Goal: Information Seeking & Learning: Learn about a topic

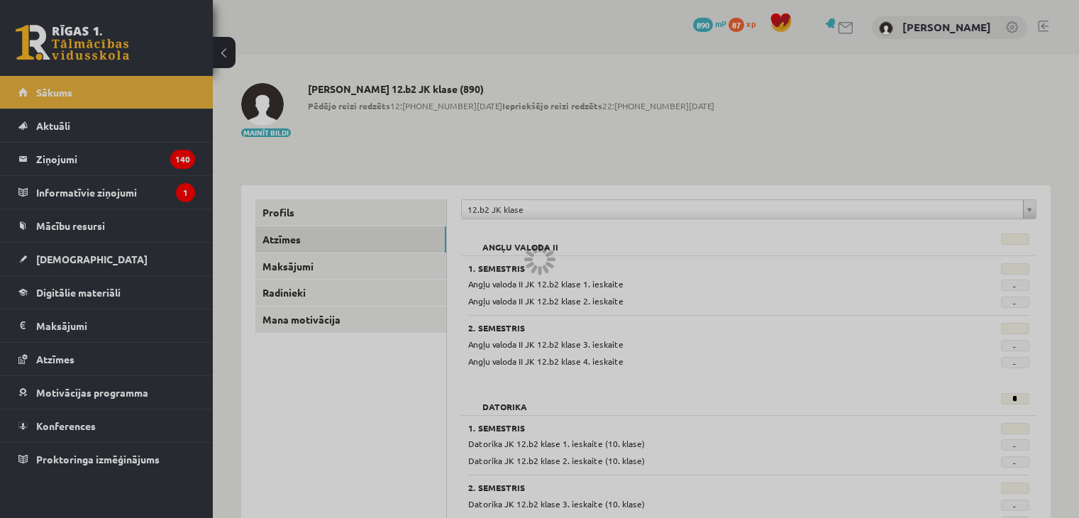
scroll to position [136, 0]
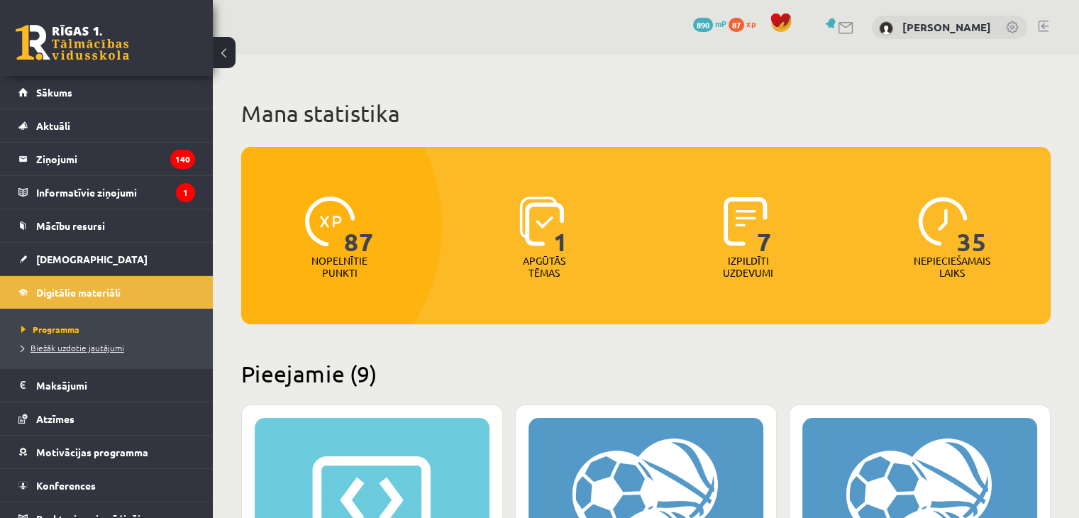
click at [53, 346] on span "Biežāk uzdotie jautājumi" at bounding box center [72, 347] width 103 height 11
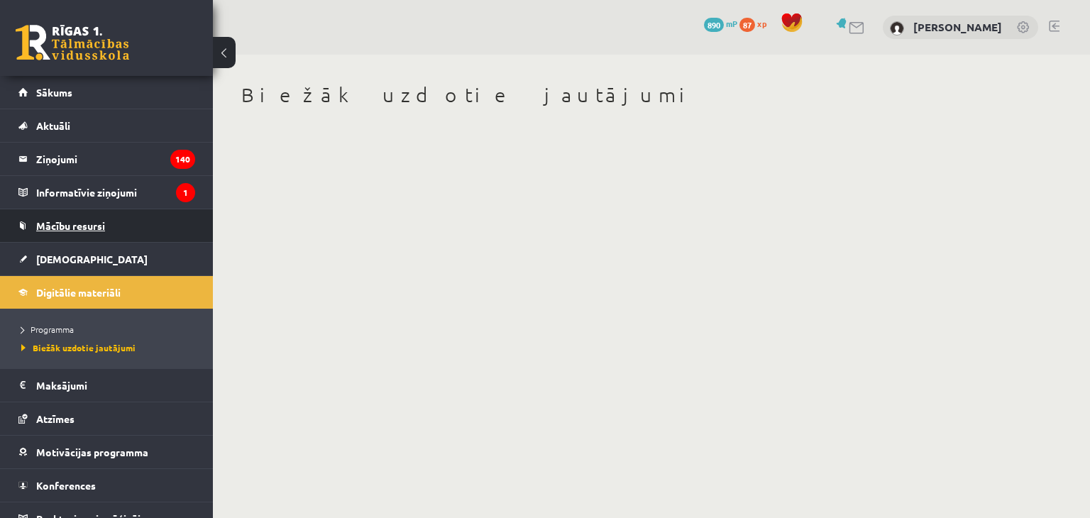
click at [70, 228] on span "Mācību resursi" at bounding box center [70, 225] width 69 height 13
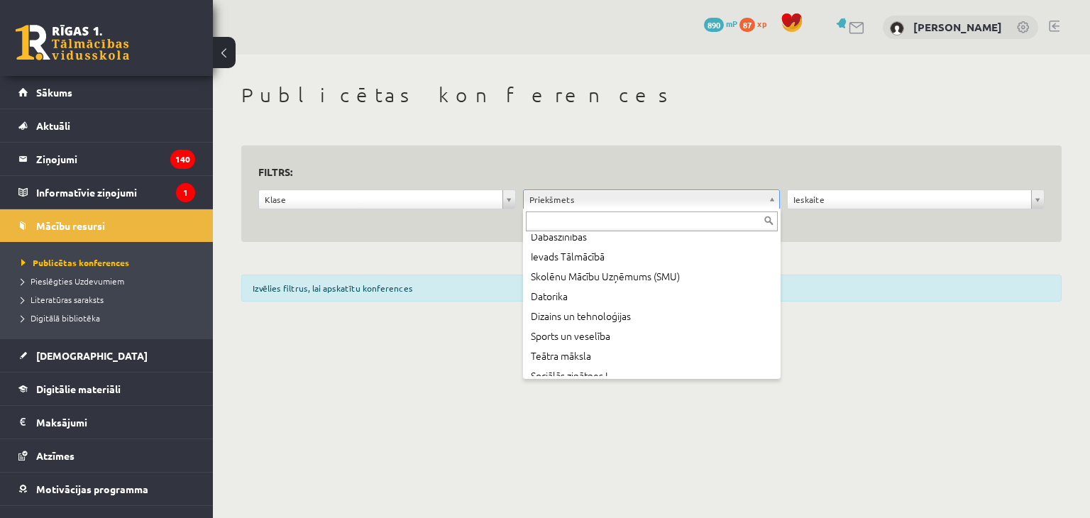
scroll to position [338, 0]
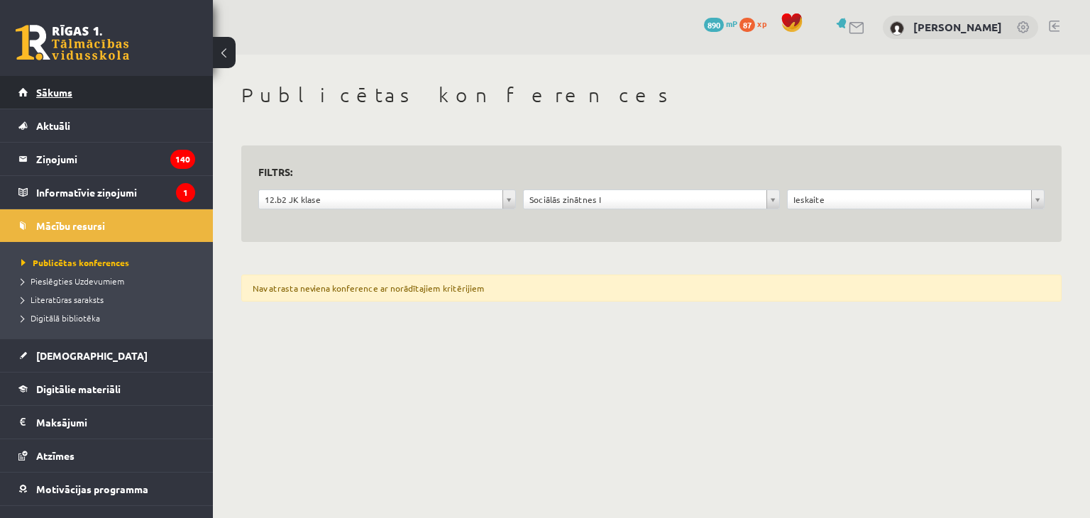
click at [50, 94] on span "Sākums" at bounding box center [54, 92] width 36 height 13
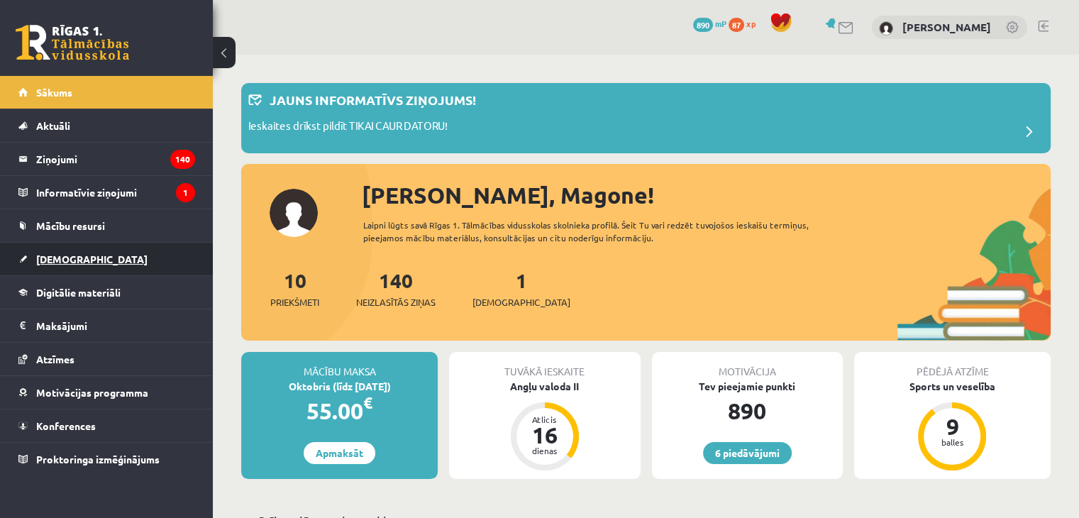
click at [74, 261] on span "[DEMOGRAPHIC_DATA]" at bounding box center [91, 259] width 111 height 13
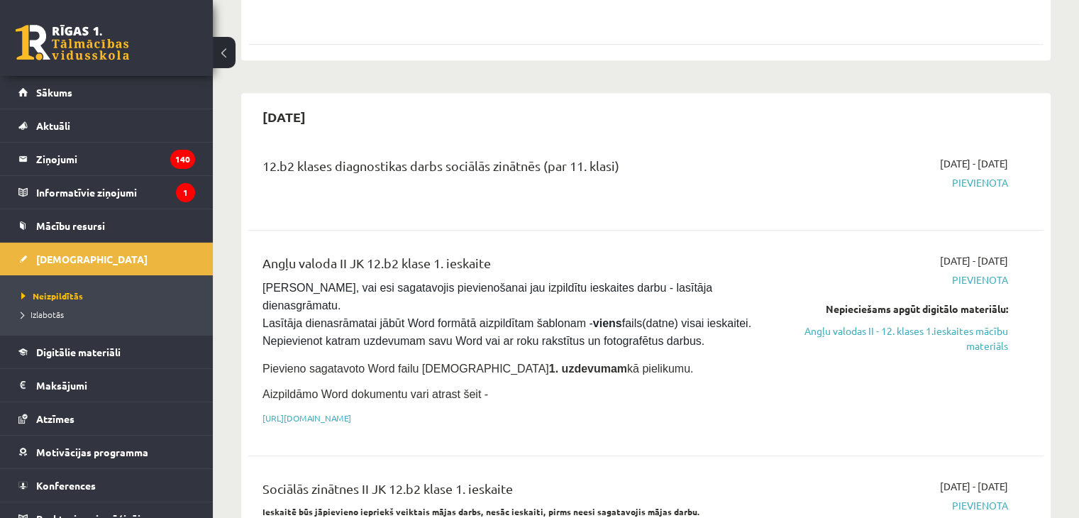
scroll to position [697, 0]
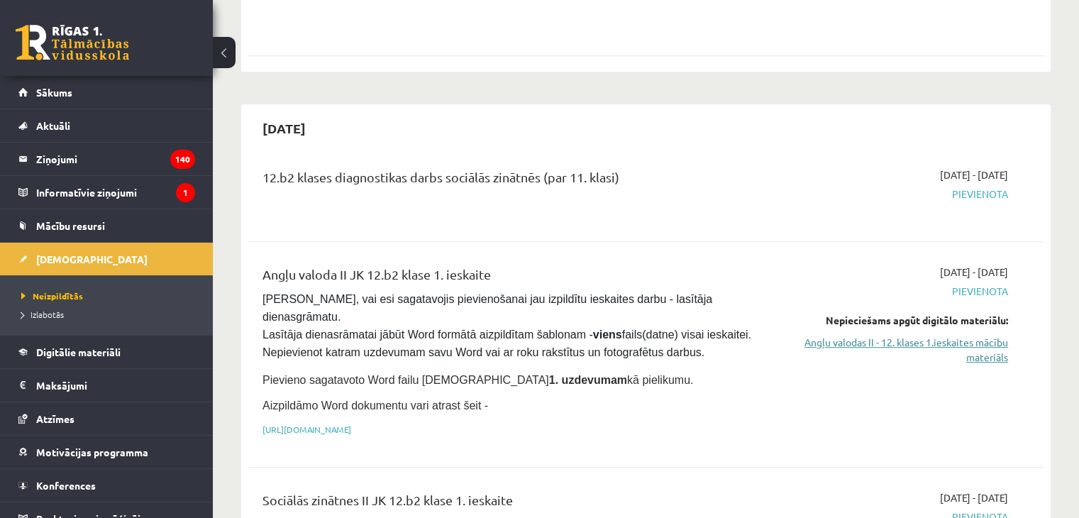
click at [836, 335] on link "Angļu valodas II - 12. klases 1.ieskaites mācību materiāls" at bounding box center [891, 350] width 234 height 30
click at [351, 424] on link "https://drive.google.com/drive/folders/1IHE_ip15KOAbO2Se1NDGwZ2e__vlzPUf?usp=sh…" at bounding box center [307, 429] width 89 height 11
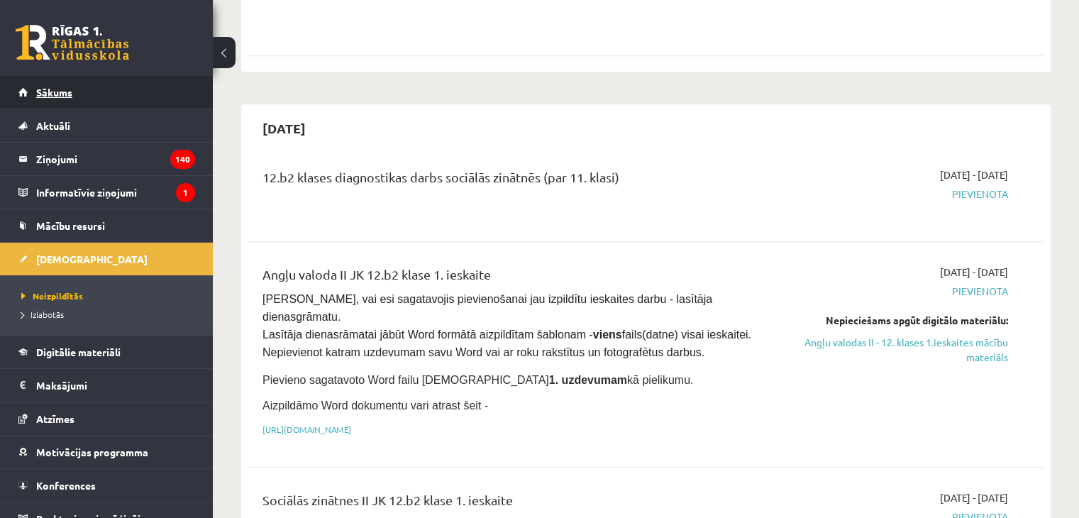
click at [74, 94] on link "Sākums" at bounding box center [106, 92] width 177 height 33
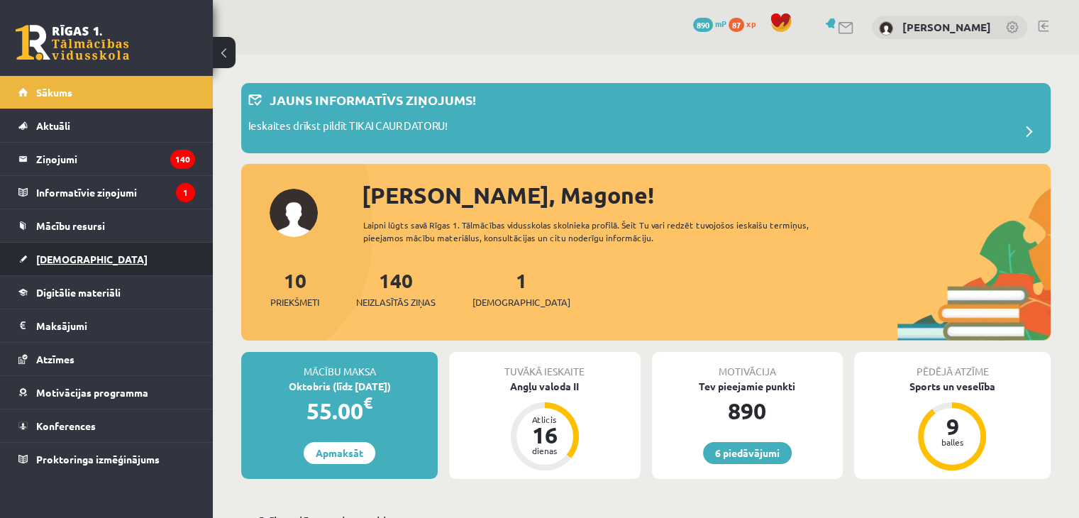
click at [78, 265] on link "[DEMOGRAPHIC_DATA]" at bounding box center [106, 259] width 177 height 33
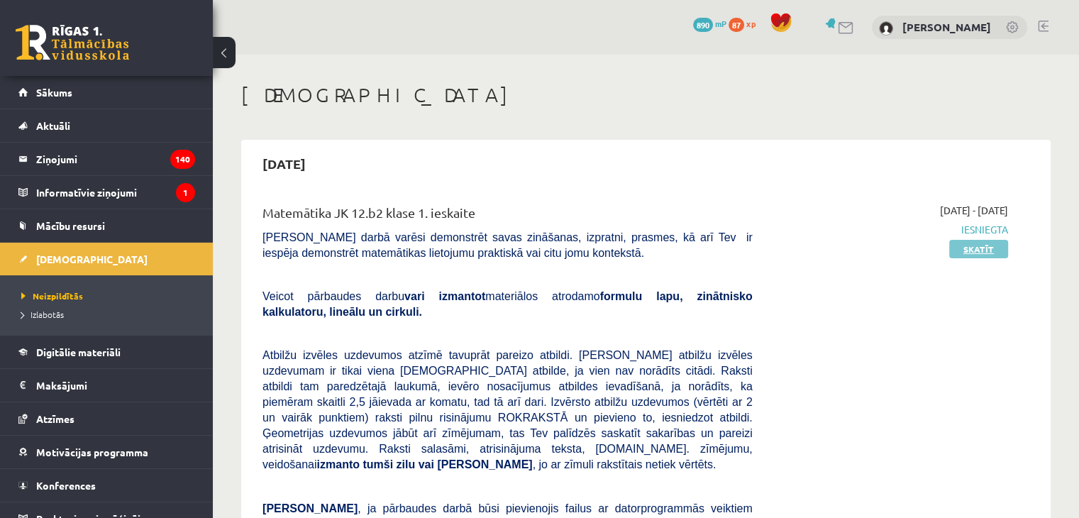
click at [955, 243] on link "Skatīt" at bounding box center [979, 249] width 59 height 18
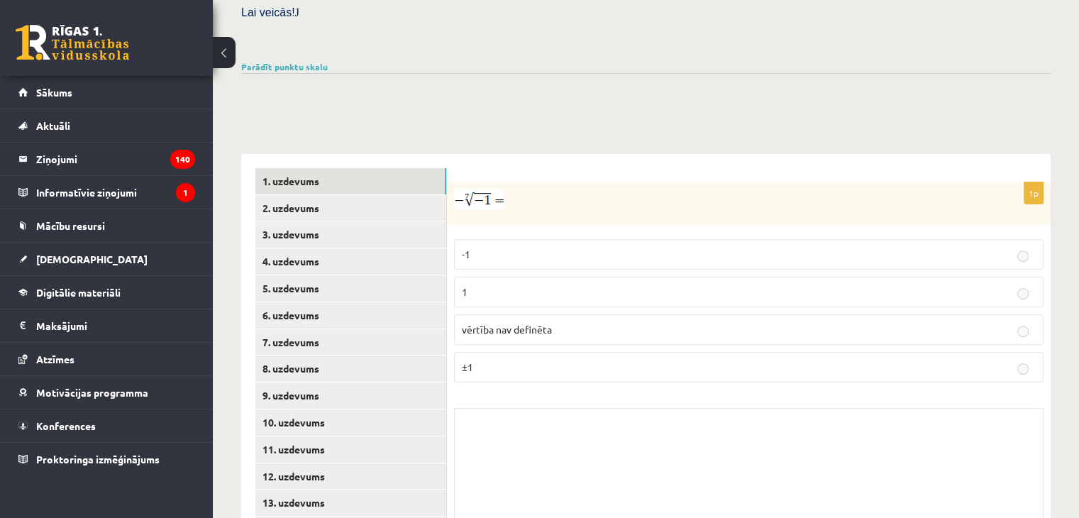
scroll to position [511, 0]
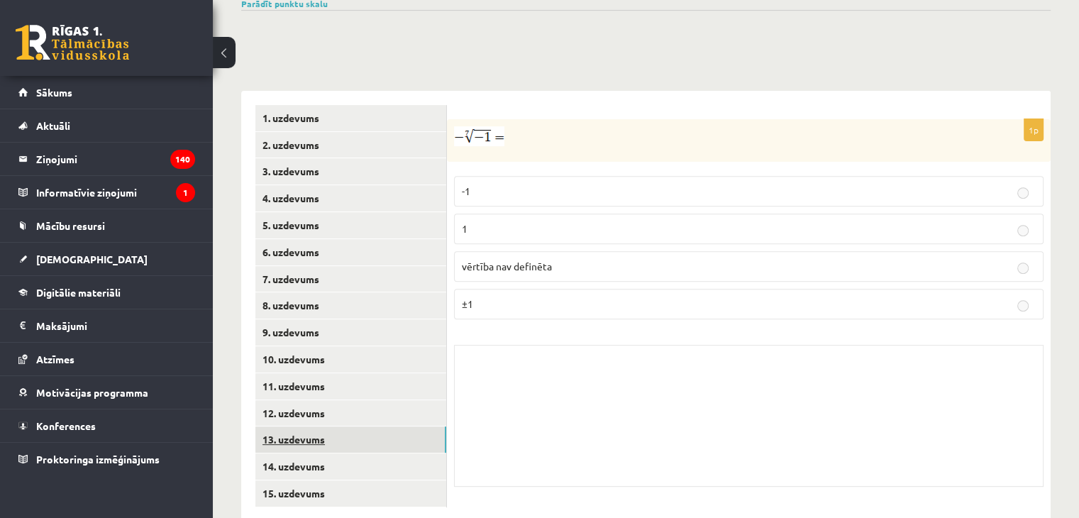
click at [278, 427] on link "13. uzdevums" at bounding box center [350, 440] width 191 height 26
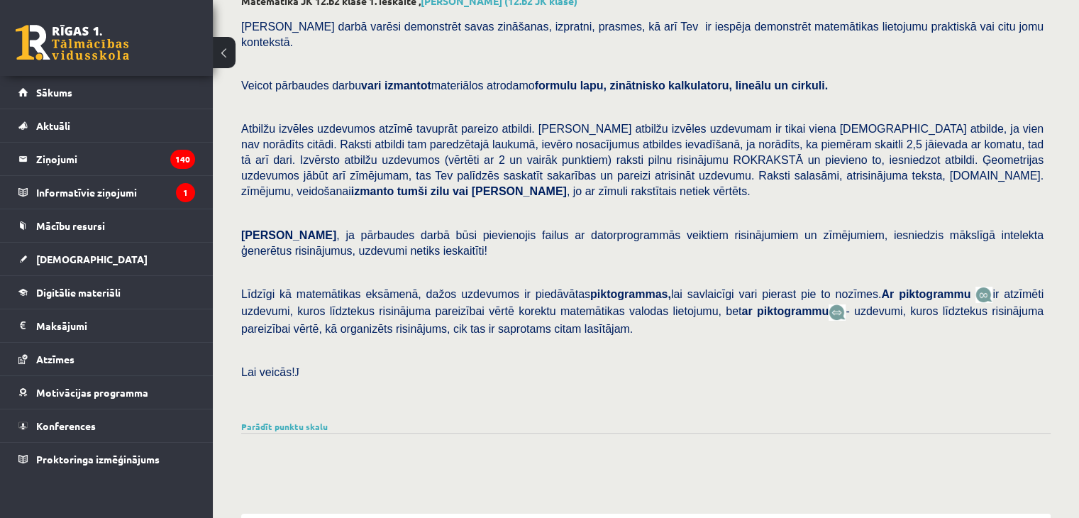
scroll to position [6, 0]
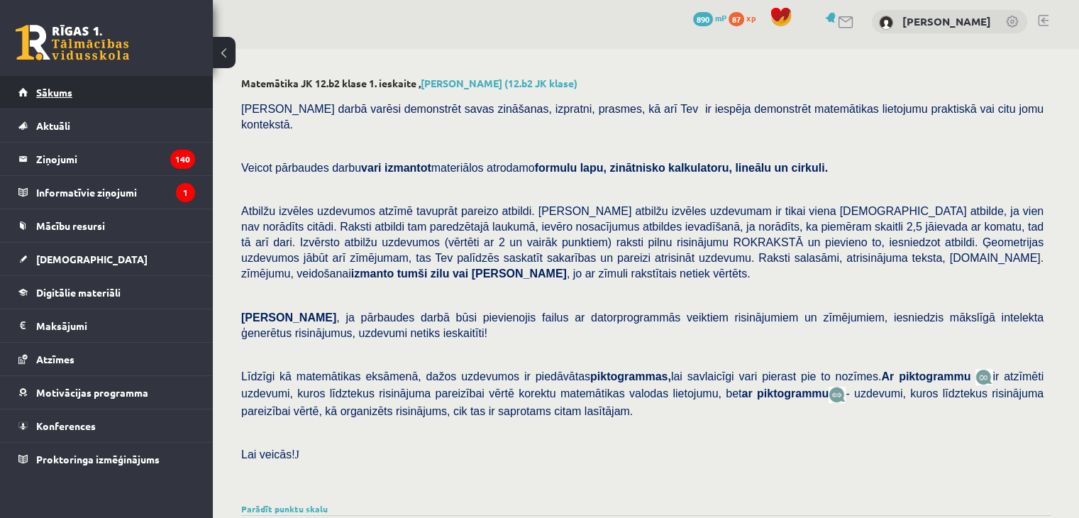
click at [25, 83] on link "Sākums" at bounding box center [106, 92] width 177 height 33
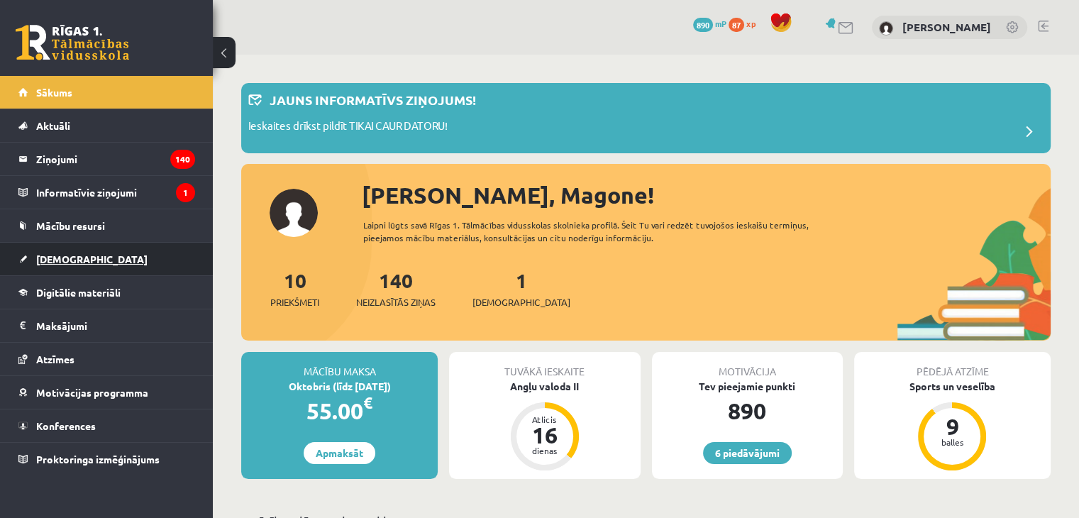
click at [71, 255] on span "[DEMOGRAPHIC_DATA]" at bounding box center [91, 259] width 111 height 13
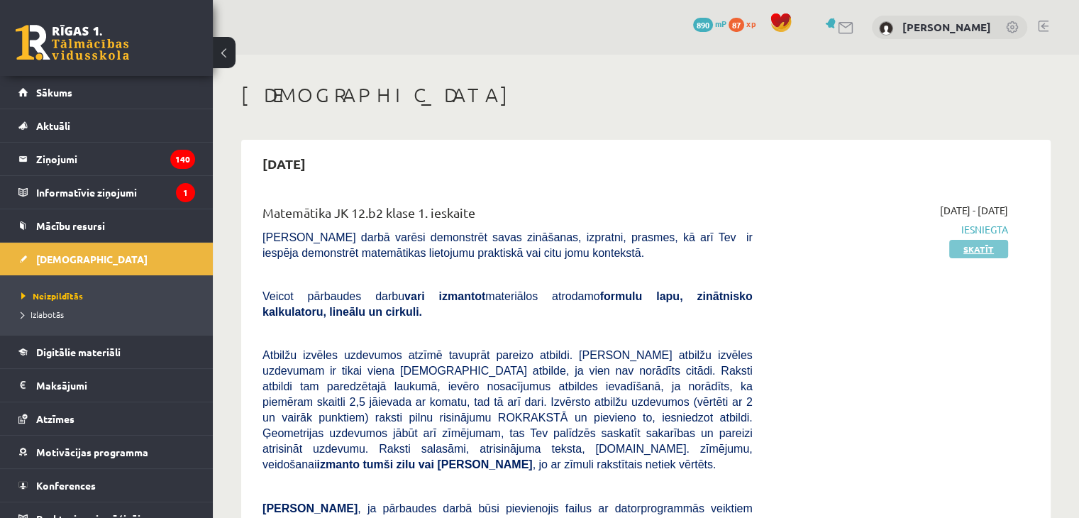
click at [965, 248] on link "Skatīt" at bounding box center [979, 249] width 59 height 18
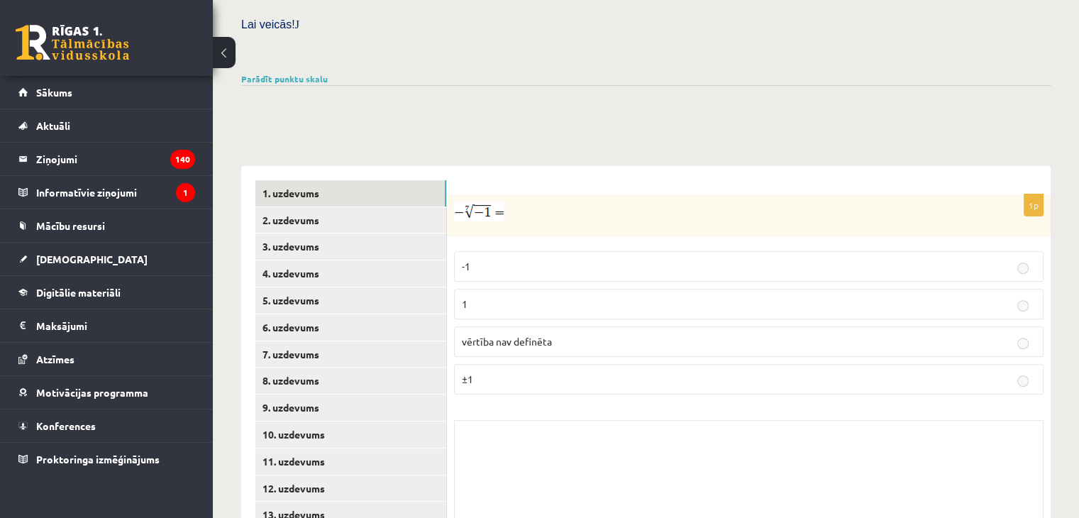
scroll to position [511, 0]
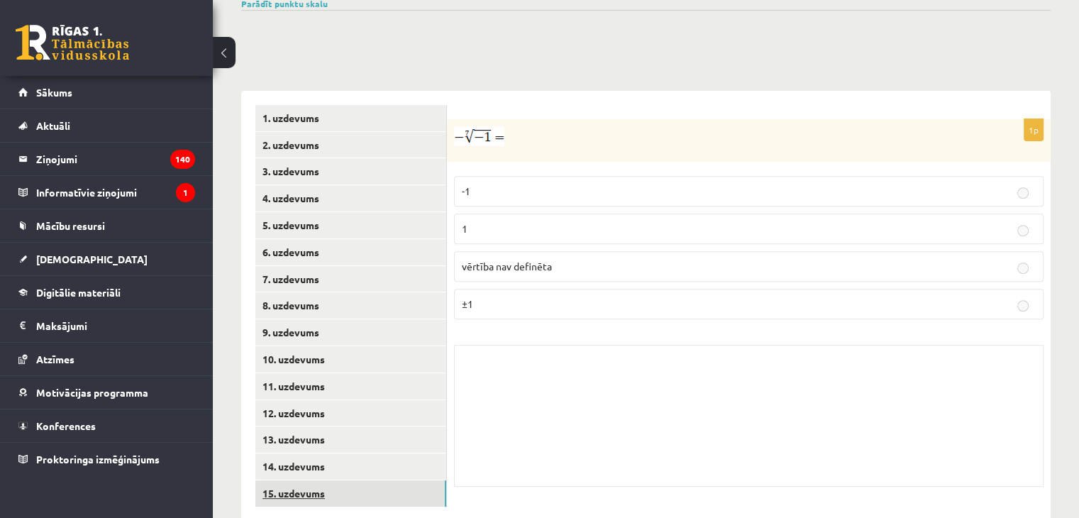
click at [307, 480] on link "15. uzdevums" at bounding box center [350, 493] width 191 height 26
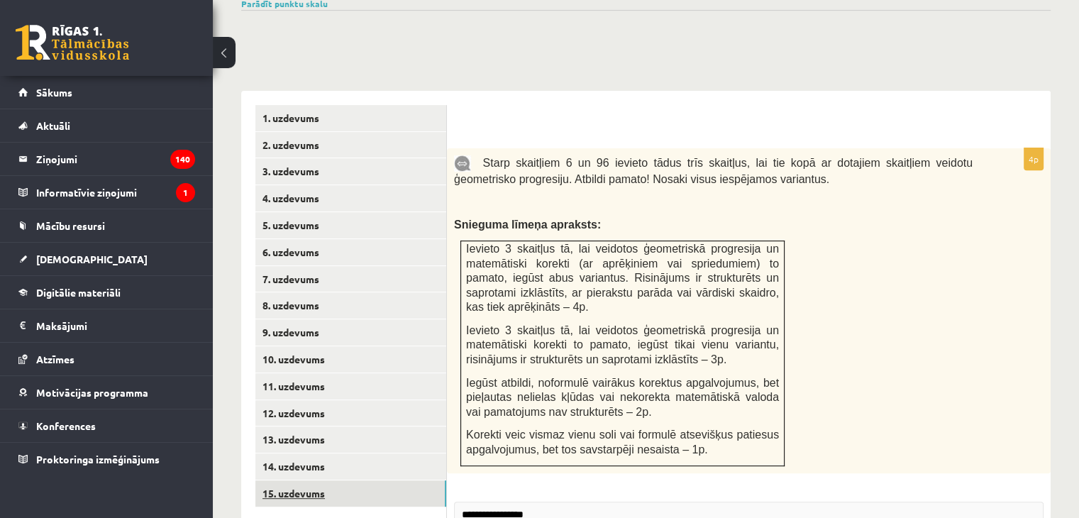
click at [307, 480] on link "15. uzdevums" at bounding box center [350, 493] width 191 height 26
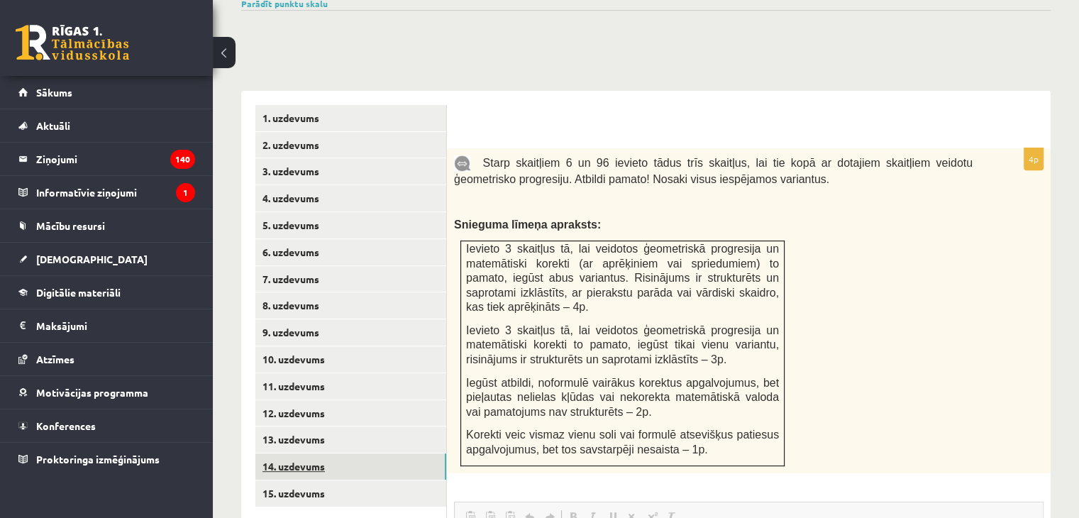
click at [284, 453] on link "14. uzdevums" at bounding box center [350, 466] width 191 height 26
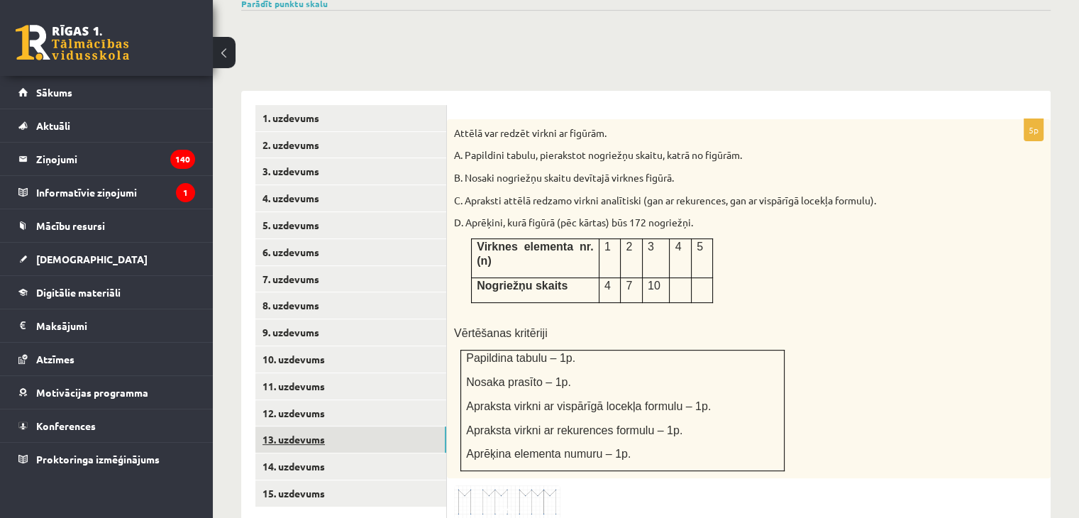
click at [302, 427] on link "13. uzdevums" at bounding box center [350, 440] width 191 height 26
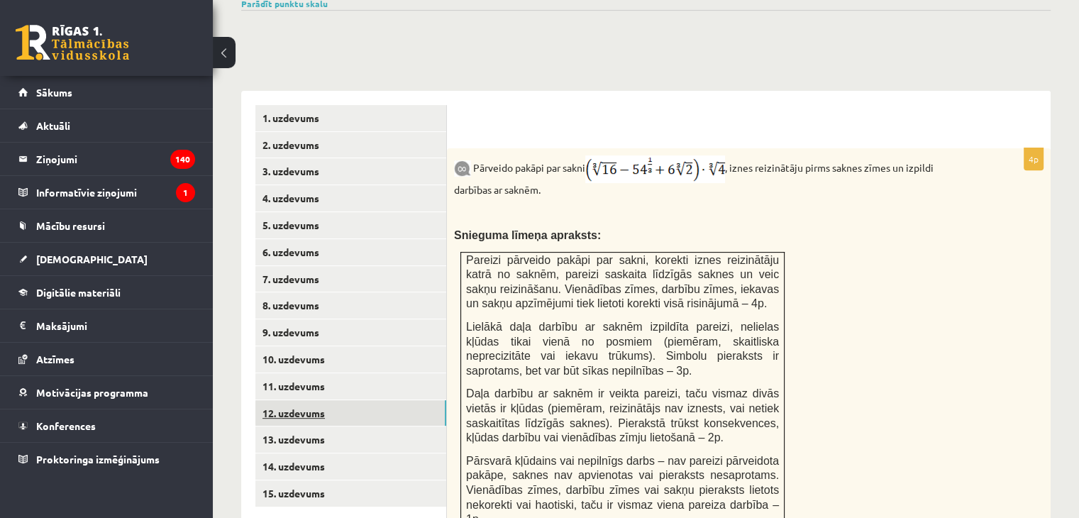
click at [302, 400] on link "12. uzdevums" at bounding box center [350, 413] width 191 height 26
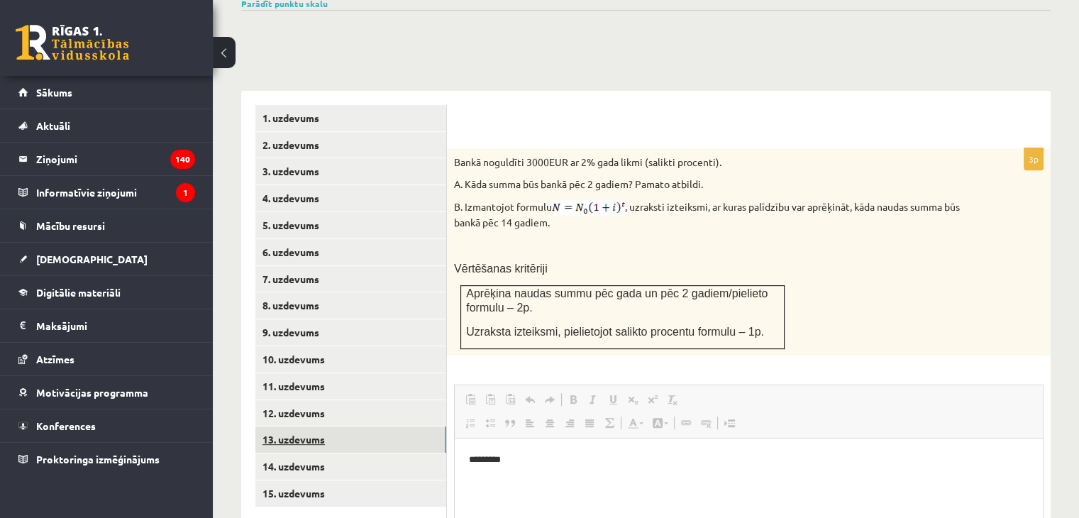
click at [301, 427] on link "13. uzdevums" at bounding box center [350, 440] width 191 height 26
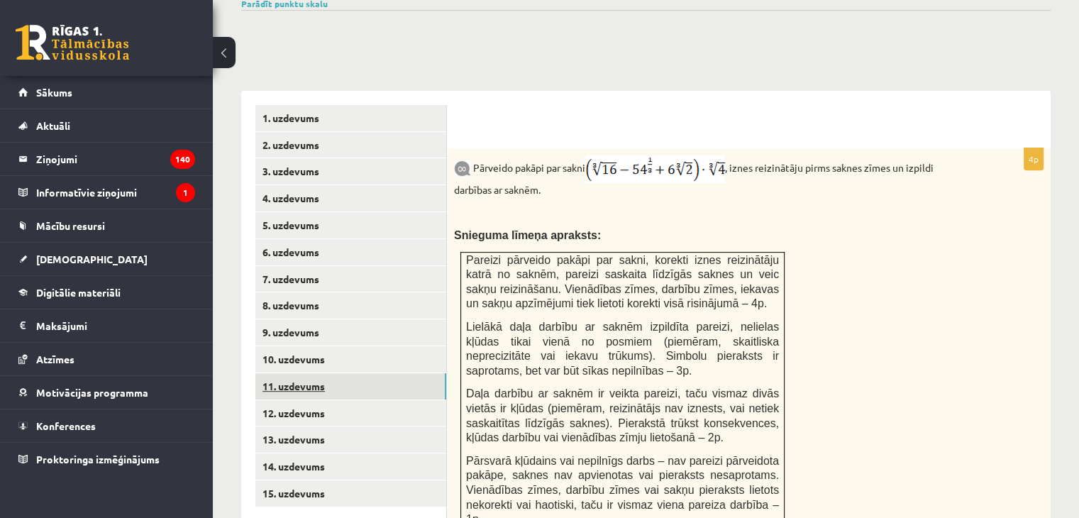
click at [288, 373] on link "11. uzdevums" at bounding box center [350, 386] width 191 height 26
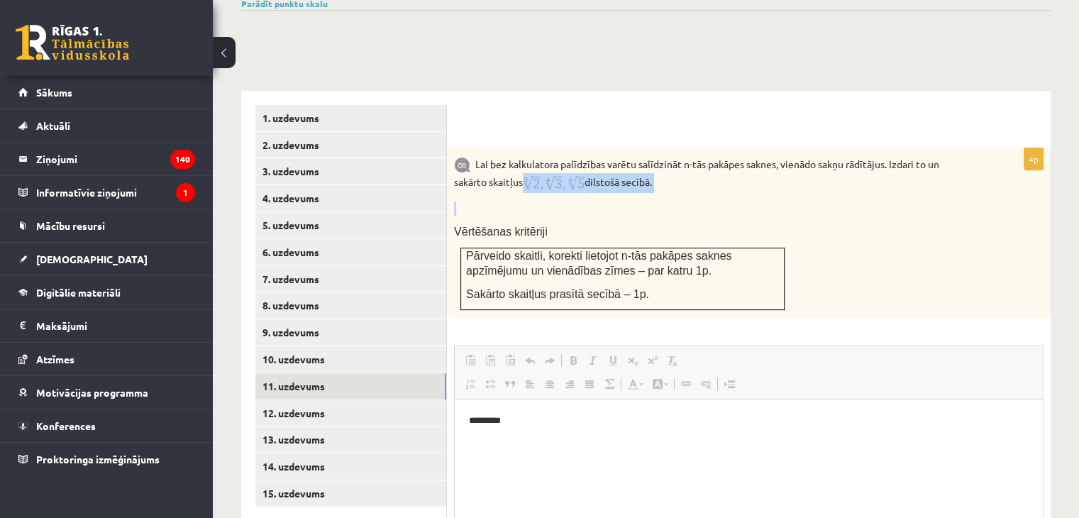
drag, startPoint x: 524, startPoint y: 152, endPoint x: 539, endPoint y: 172, distance: 25.4
click at [539, 172] on div "Lai bez kalkulatora palīdzības varētu salīdzināt n-tās pakāpes saknes, vienādo …" at bounding box center [749, 232] width 604 height 169
click at [539, 202] on p at bounding box center [713, 209] width 519 height 14
drag, startPoint x: 524, startPoint y: 153, endPoint x: 558, endPoint y: 163, distance: 34.8
click at [558, 163] on div "Lai bez kalkulatora palīdzības varētu salīdzināt n-tās pakāpes saknes, vienādo …" at bounding box center [749, 232] width 604 height 169
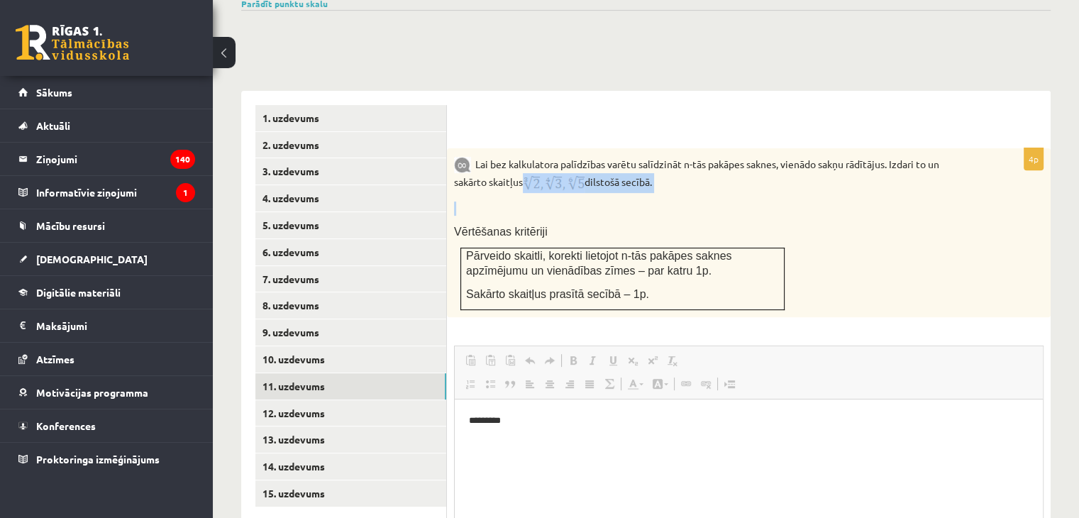
click at [558, 163] on div "Lai bez kalkulatora palīdzības varētu salīdzināt n-tās pakāpes saknes, vienādo …" at bounding box center [749, 232] width 604 height 169
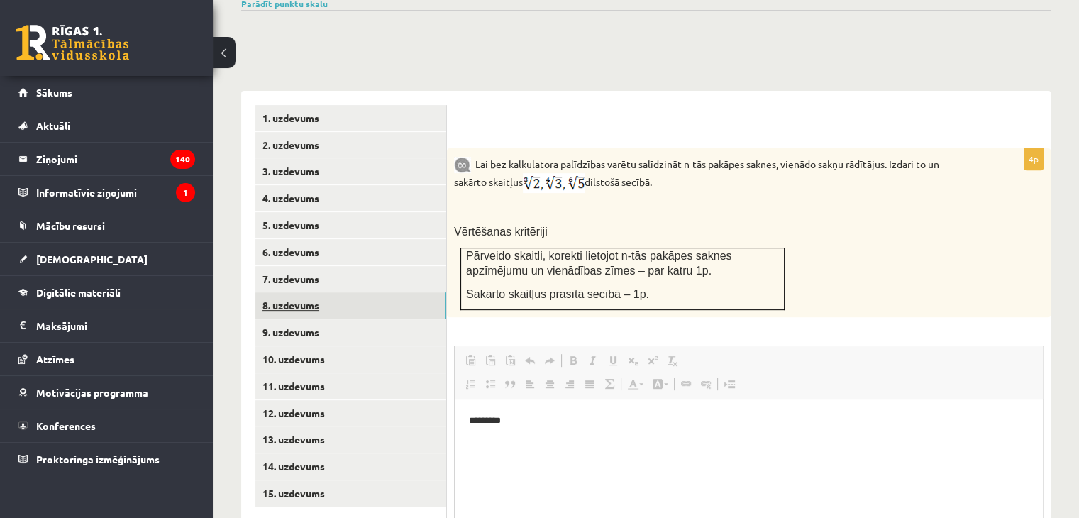
click at [311, 292] on link "8. uzdevums" at bounding box center [350, 305] width 191 height 26
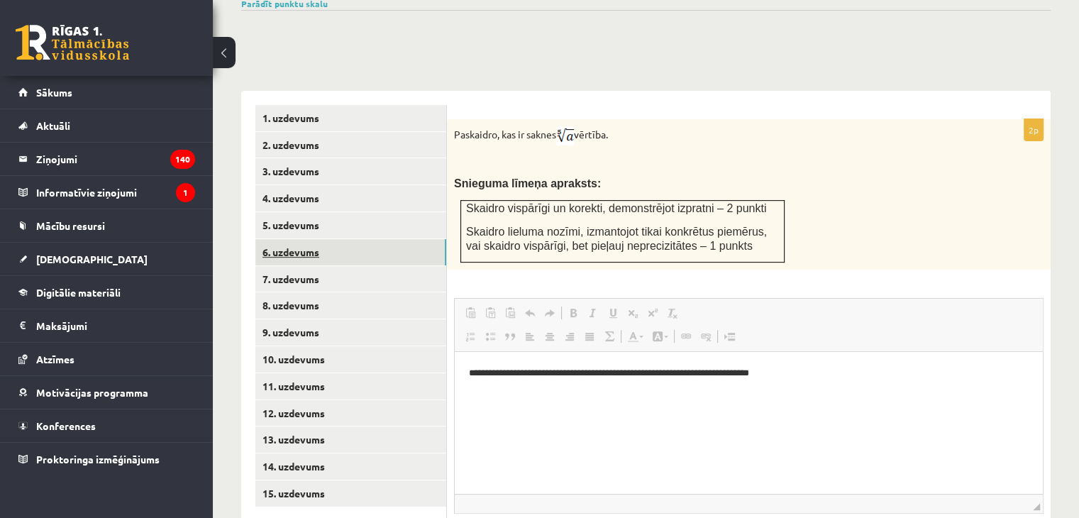
click at [278, 239] on link "6. uzdevums" at bounding box center [350, 252] width 191 height 26
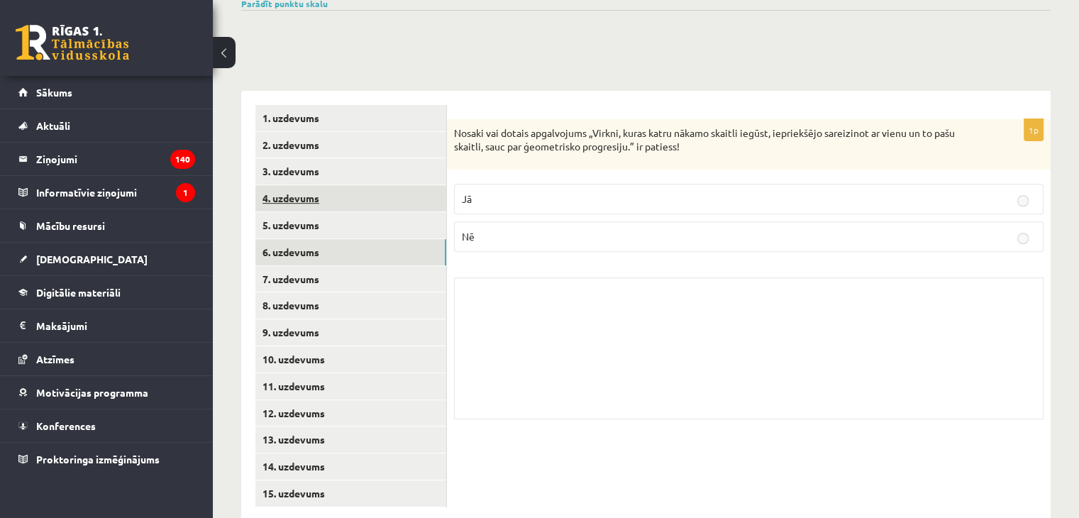
click at [287, 185] on link "4. uzdevums" at bounding box center [350, 198] width 191 height 26
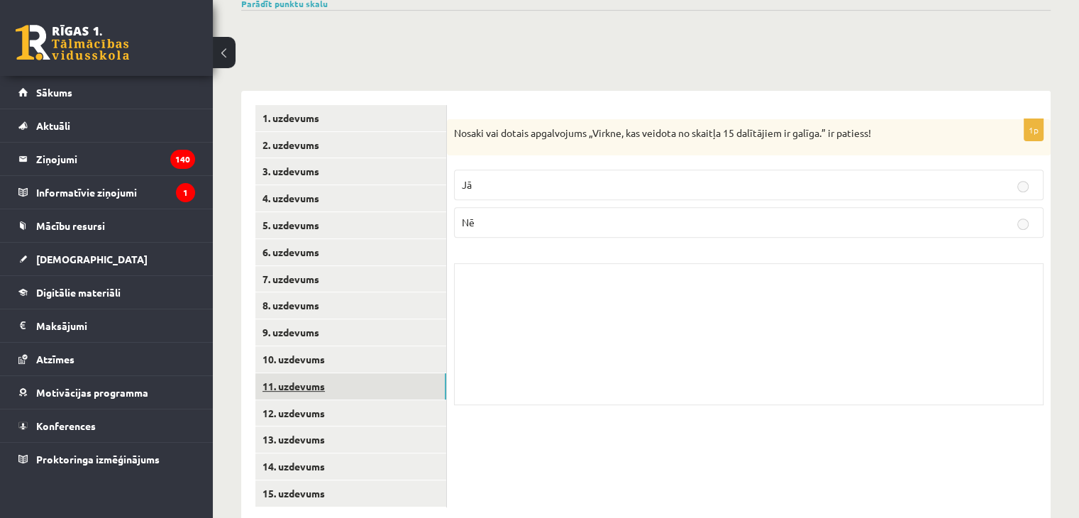
click at [299, 373] on link "11. uzdevums" at bounding box center [350, 386] width 191 height 26
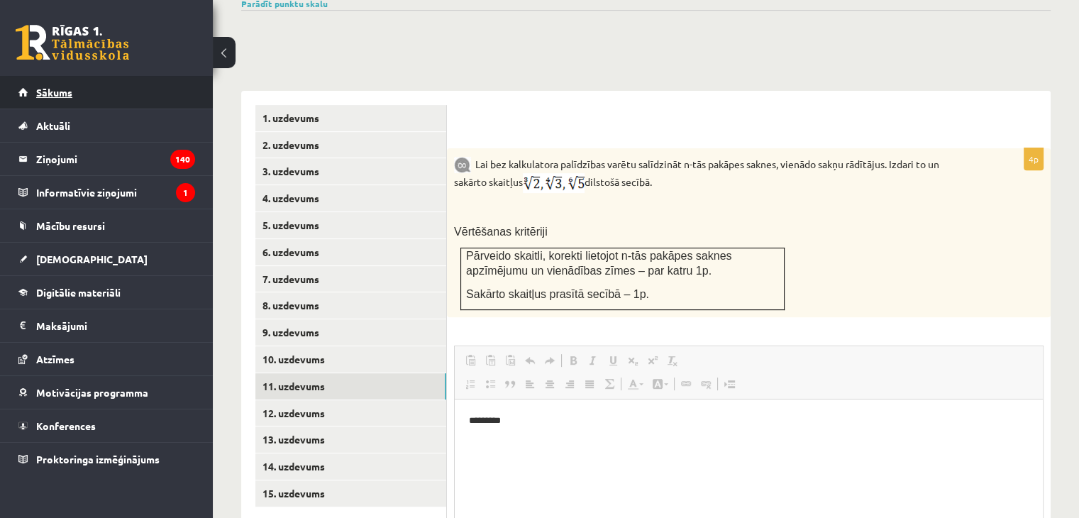
click at [65, 86] on link "Sākums" at bounding box center [106, 92] width 177 height 33
